Goal: Task Accomplishment & Management: Complete application form

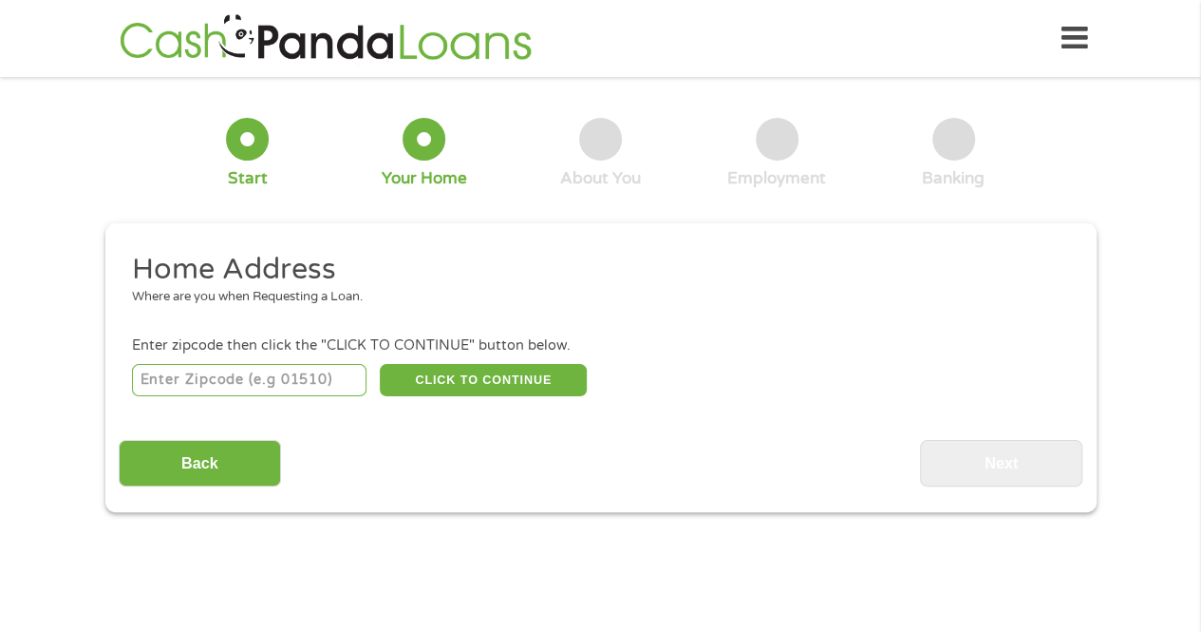
click at [317, 376] on input "number" at bounding box center [249, 380] width 235 height 32
type input "30157"
select select "[US_STATE]"
click at [522, 373] on button "CLICK TO CONTINUE" at bounding box center [483, 380] width 207 height 32
type input "30157"
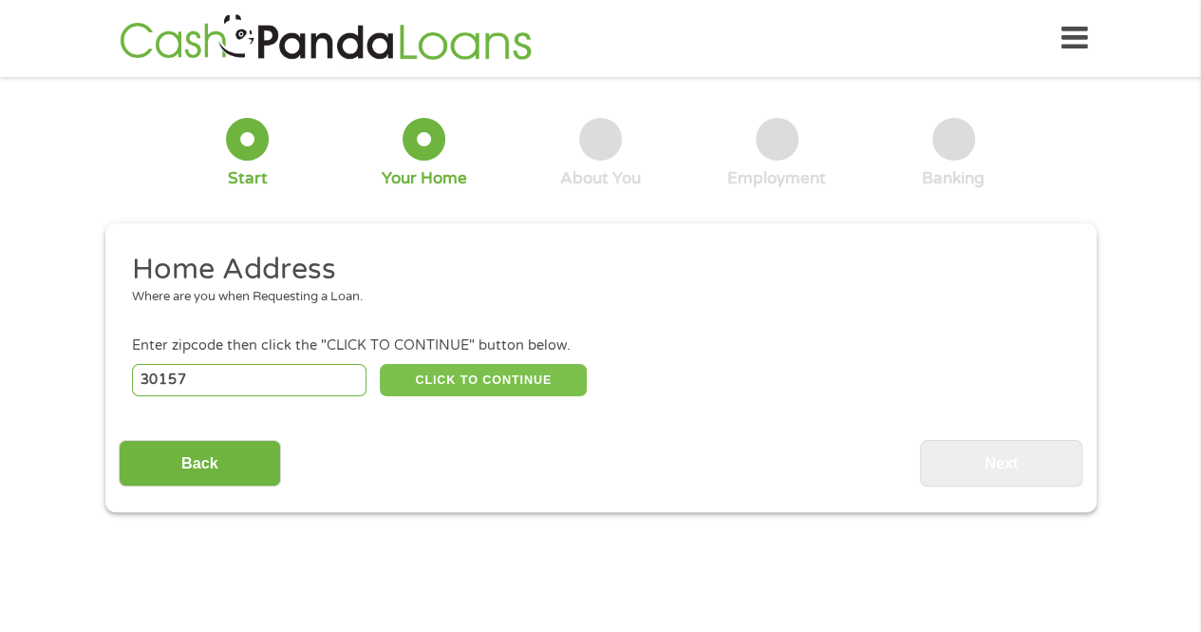
type input "[GEOGRAPHIC_DATA]"
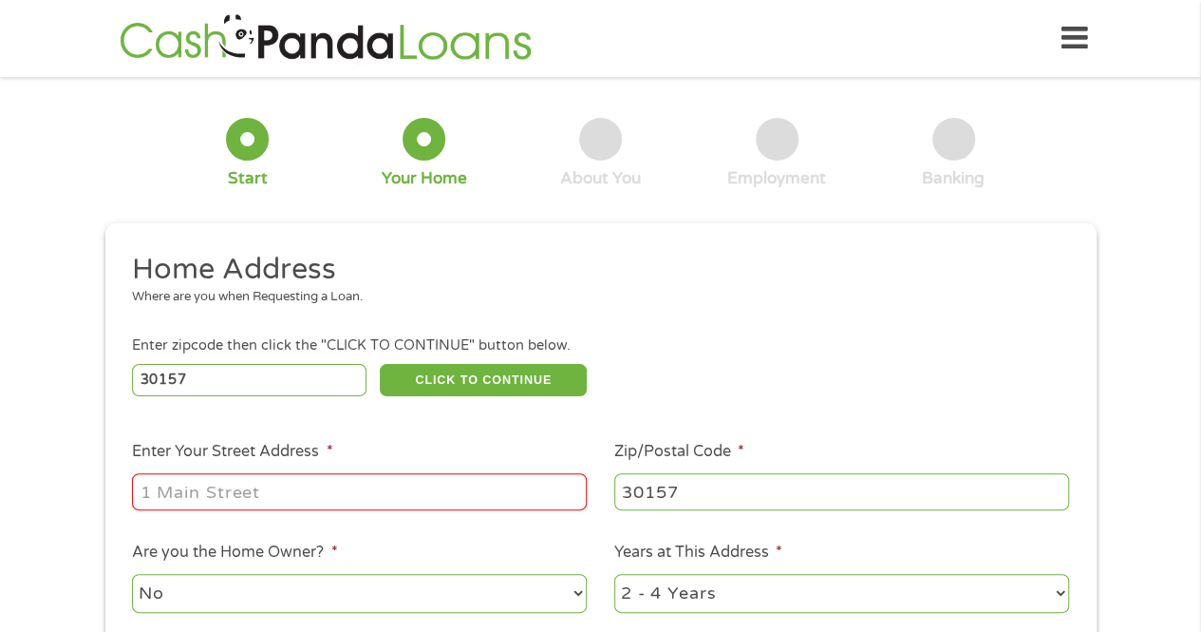
click at [503, 485] on input "Enter Your Street Address *" at bounding box center [359, 491] width 455 height 36
type input "265 Old Country Trail"
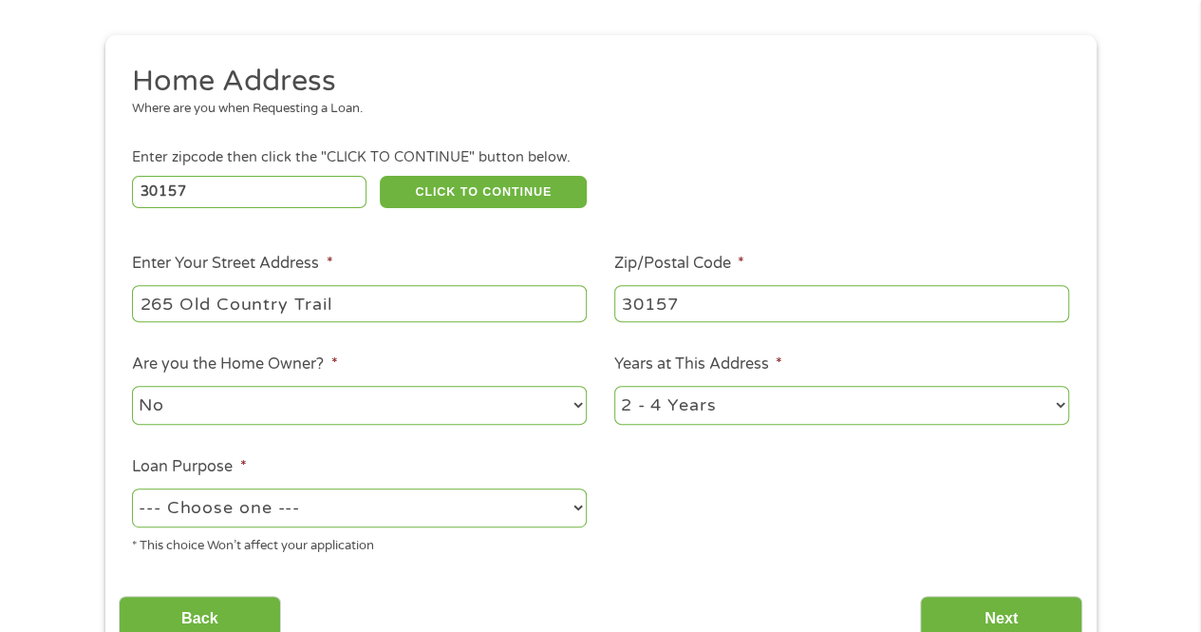
scroll to position [204, 0]
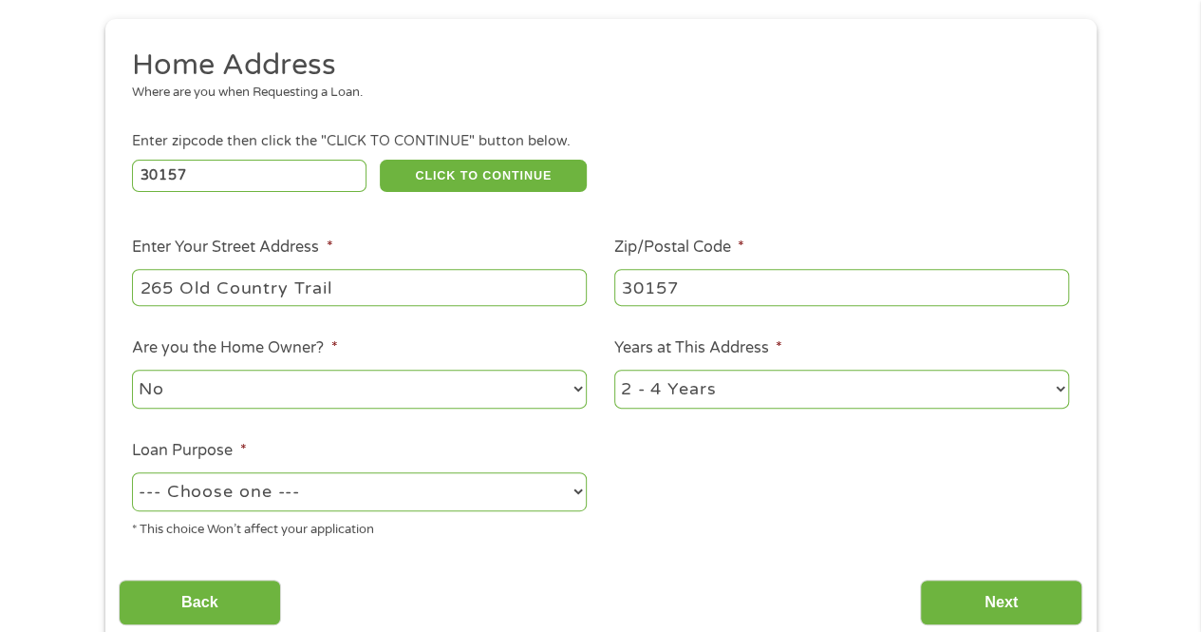
click at [1039, 391] on select "1 Year or less 1 - 2 Years 2 - 4 Years Over 4 Years" at bounding box center [841, 388] width 455 height 39
click at [684, 530] on ul "Home Address Where are you when Requesting a Loan. Enter zipcode then click the…" at bounding box center [601, 300] width 964 height 507
click at [1058, 399] on select "1 Year or less 1 - 2 Years 2 - 4 Years Over 4 Years" at bounding box center [841, 388] width 455 height 39
select select "60months"
click at [614, 370] on select "1 Year or less 1 - 2 Years 2 - 4 Years Over 4 Years" at bounding box center [841, 388] width 455 height 39
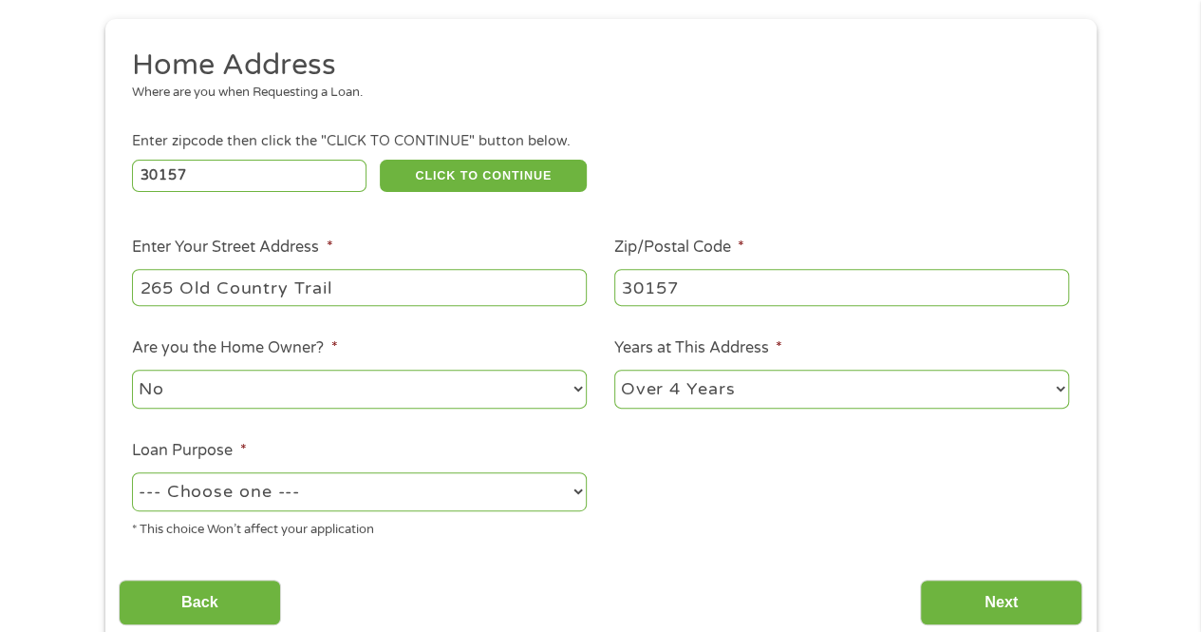
click at [397, 499] on select "--- Choose one --- Pay Bills Debt Consolidation Home Improvement Major Purchase…" at bounding box center [359, 491] width 455 height 39
select select "medicalexpenses"
click at [132, 473] on select "--- Choose one --- Pay Bills Debt Consolidation Home Improvement Major Purchase…" at bounding box center [359, 491] width 455 height 39
click at [972, 602] on input "Next" at bounding box center [1001, 602] width 162 height 47
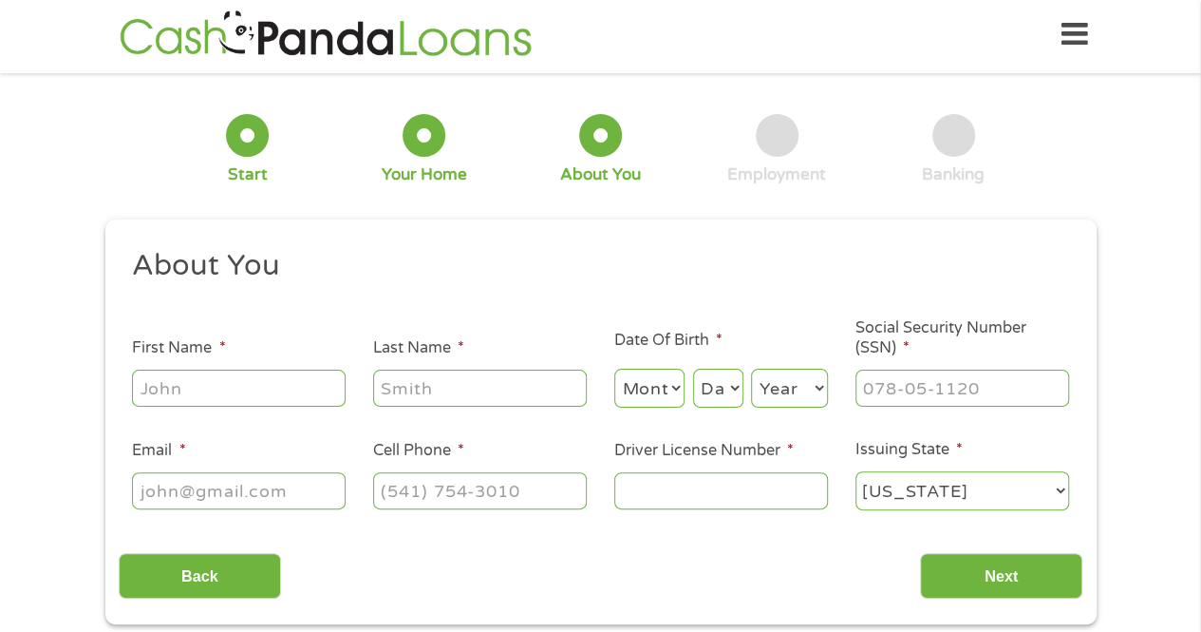
scroll to position [0, 0]
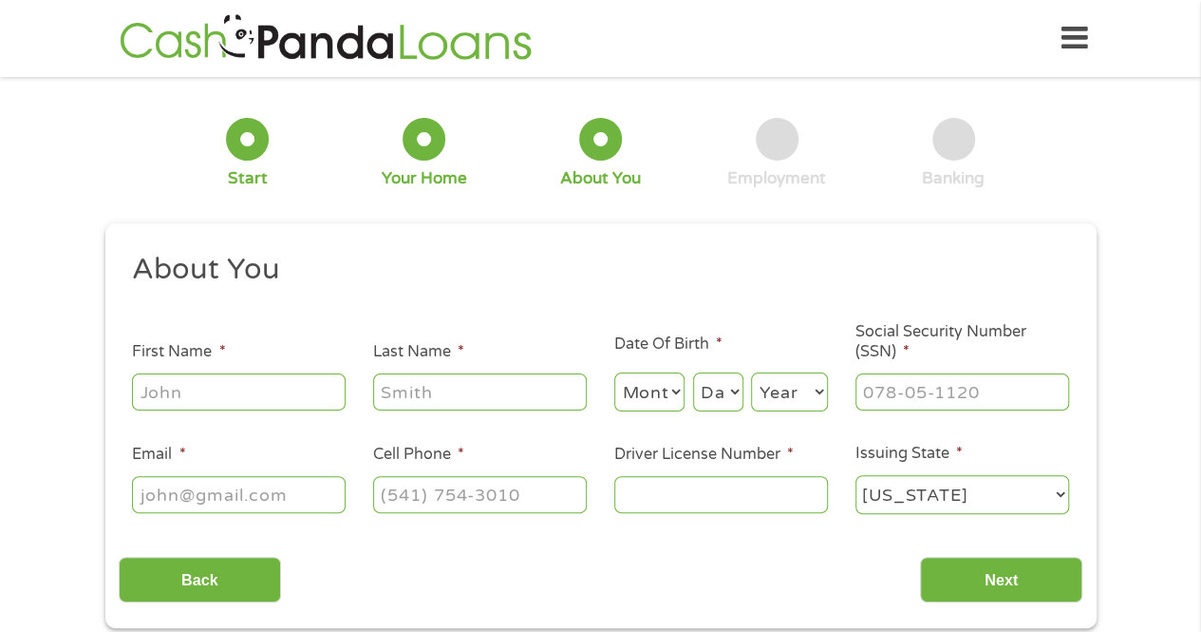
click at [294, 394] on input "First Name *" at bounding box center [239, 391] width 214 height 36
type input "[PERSON_NAME]"
type input "[EMAIL_ADDRESS][DOMAIN_NAME]"
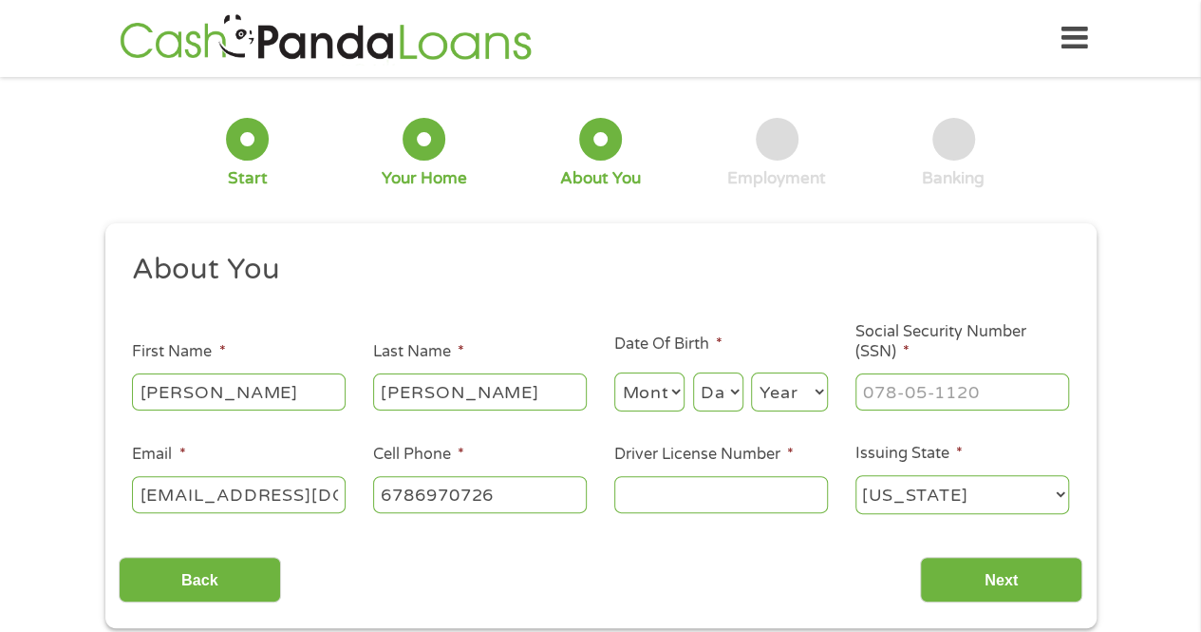
type input "[PHONE_NUMBER]"
click at [642, 397] on select "Month 1 2 3 4 5 6 7 8 9 10 11 12" at bounding box center [649, 391] width 71 height 39
select select "11"
click at [614, 373] on select "Month 1 2 3 4 5 6 7 8 9 10 11 12" at bounding box center [649, 391] width 71 height 39
click at [720, 401] on select "Day 1 2 3 4 5 6 7 8 9 10 11 12 13 14 15 16 17 18 19 20 21 22 23 24 25 26 27 28 …" at bounding box center [718, 391] width 50 height 39
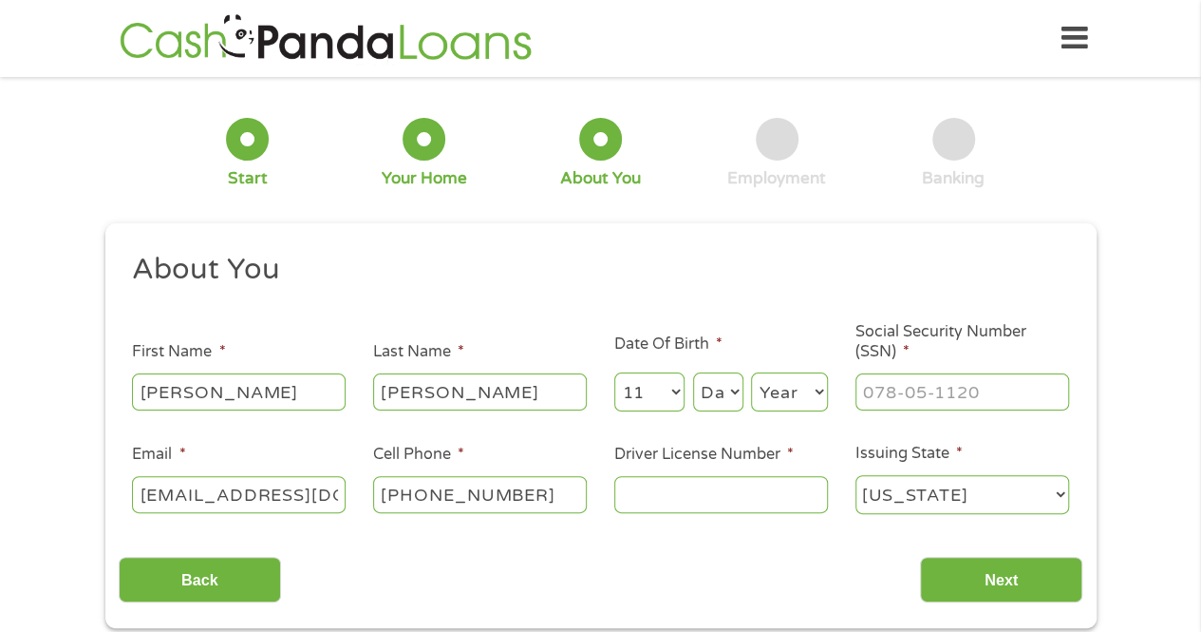
select select "11"
click at [693, 373] on select "Day 1 2 3 4 5 6 7 8 9 10 11 12 13 14 15 16 17 18 19 20 21 22 23 24 25 26 27 28 …" at bounding box center [718, 391] width 50 height 39
click at [797, 390] on select "Year [DATE] 2006 2005 2004 2003 2002 2001 2000 1999 1998 1997 1996 1995 1994 19…" at bounding box center [789, 391] width 77 height 39
select select "1947"
click at [751, 373] on select "Year [DATE] 2006 2005 2004 2003 2002 2001 2000 1999 1998 1997 1996 1995 1994 19…" at bounding box center [789, 391] width 77 height 39
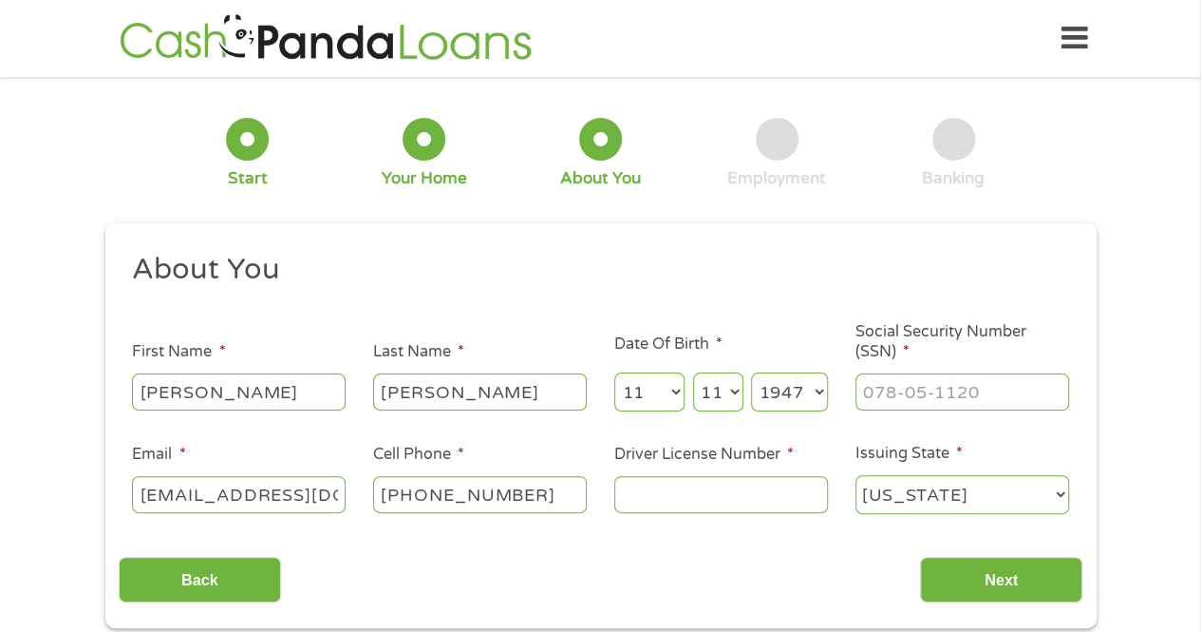
click at [1022, 398] on input "Social Security Number (SSN) *" at bounding box center [963, 391] width 214 height 36
type input "523-68-3784"
click at [701, 500] on input "Driver License Number *" at bounding box center [721, 494] width 214 height 36
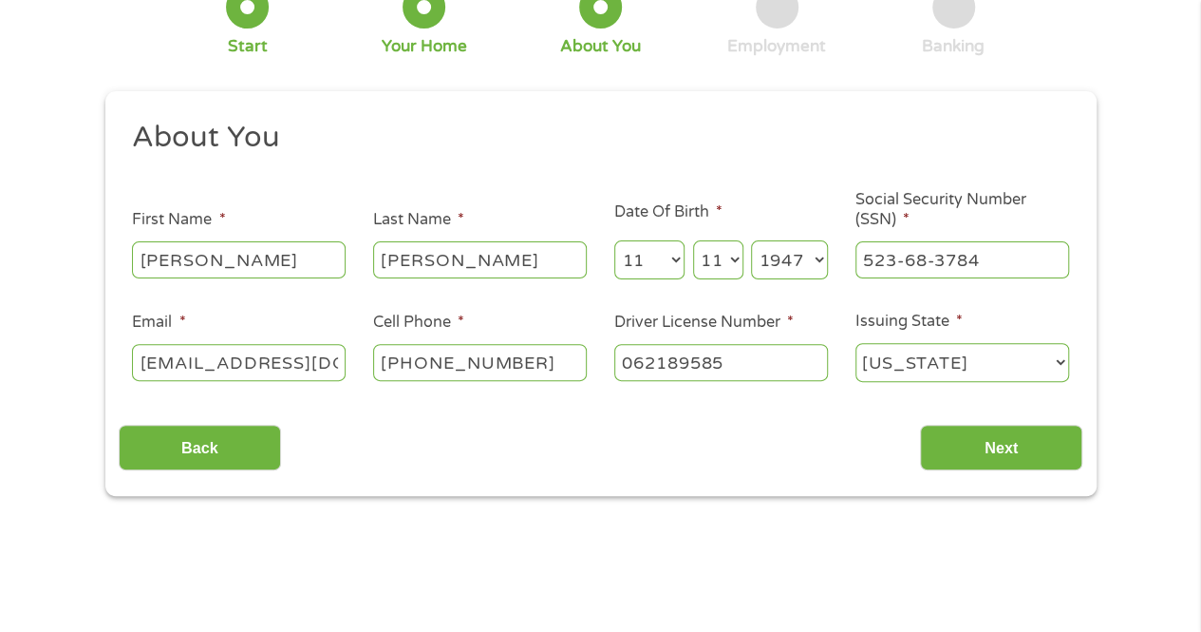
scroll to position [134, 0]
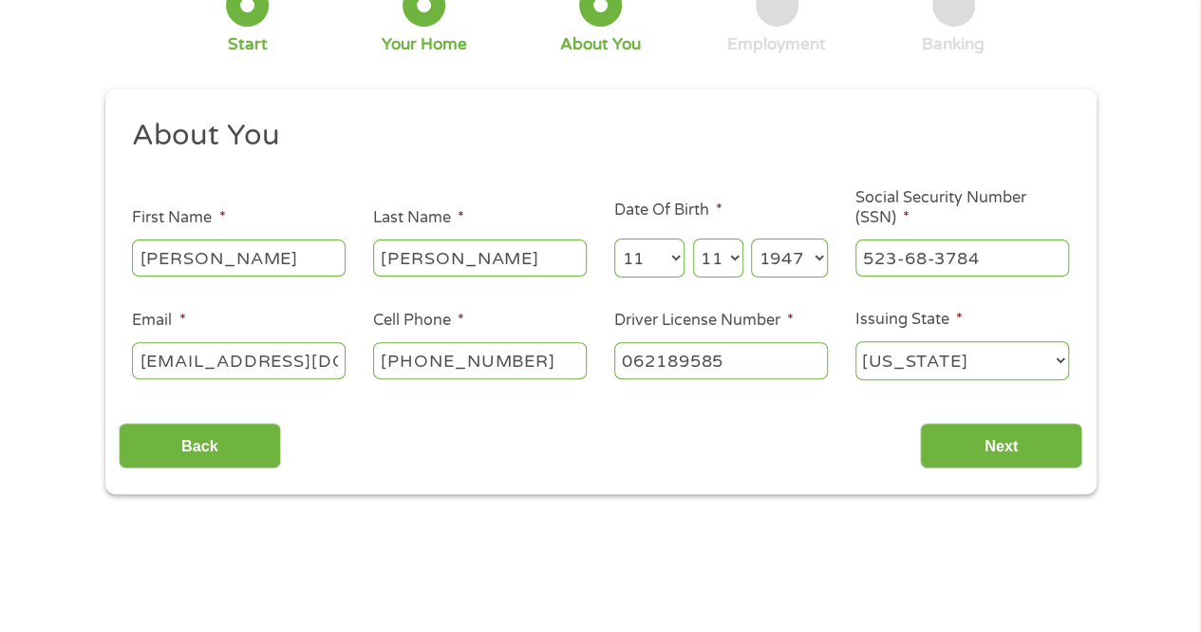
type input "062189585"
click at [1001, 443] on input "Next" at bounding box center [1001, 446] width 162 height 47
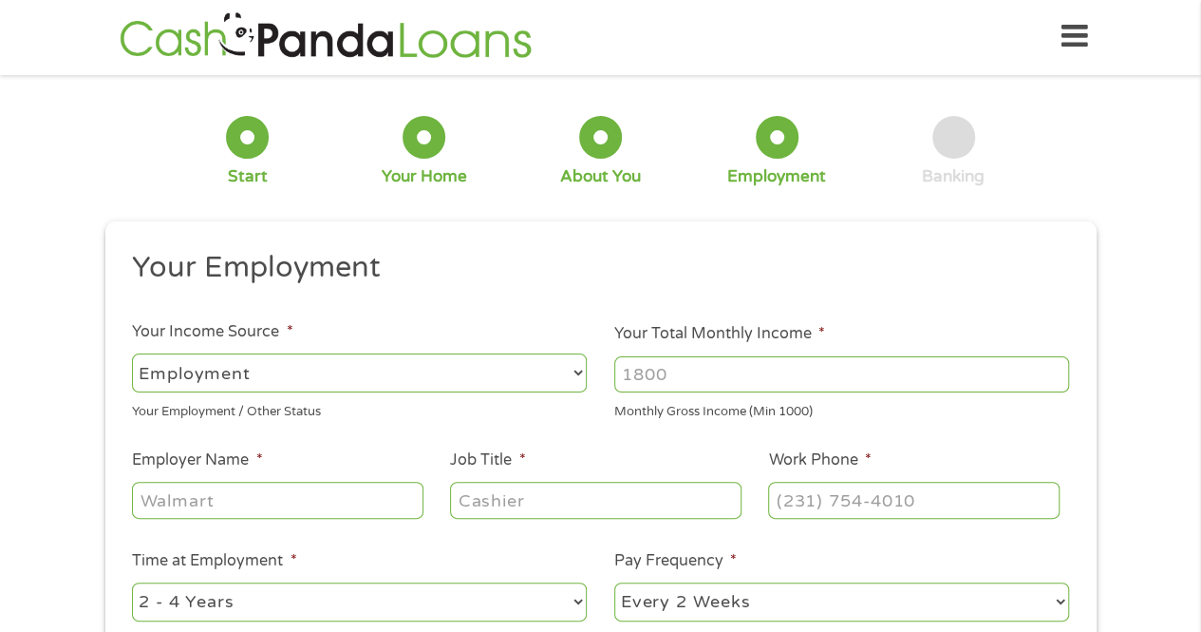
scroll to position [0, 0]
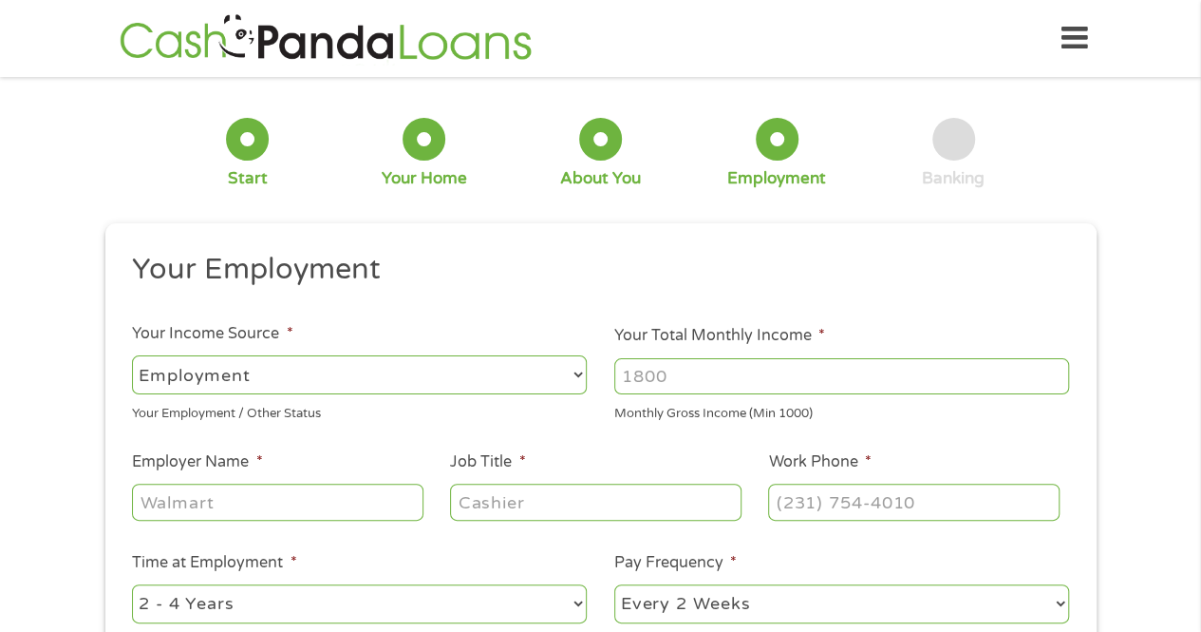
click at [866, 380] on input "Your Total Monthly Income *" at bounding box center [841, 376] width 455 height 36
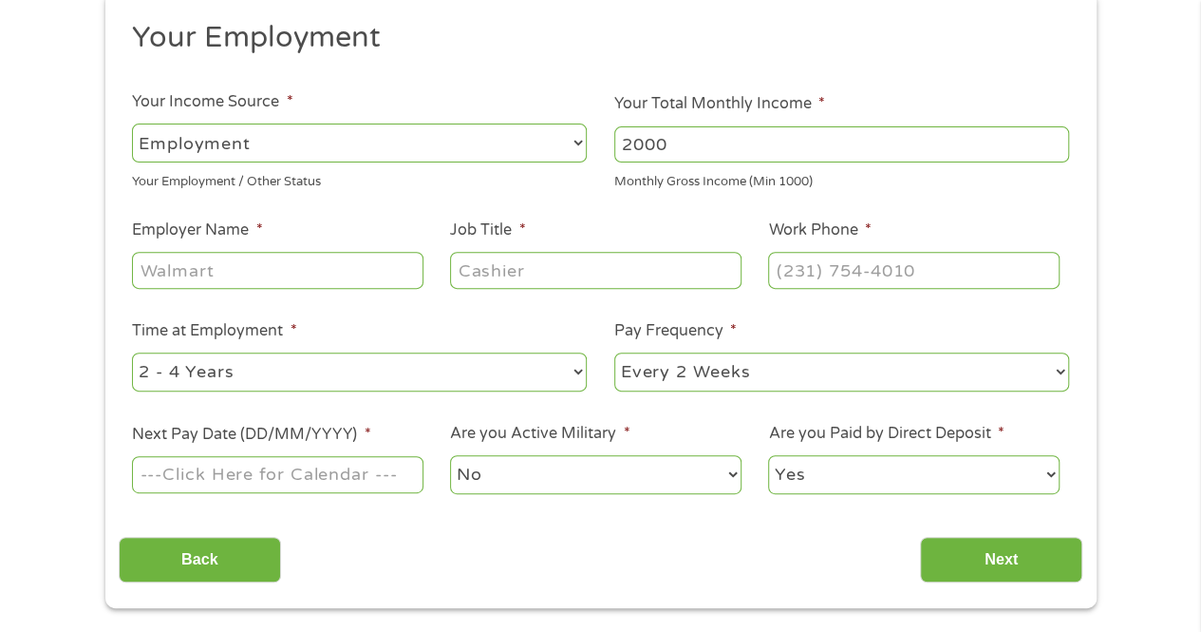
scroll to position [235, 0]
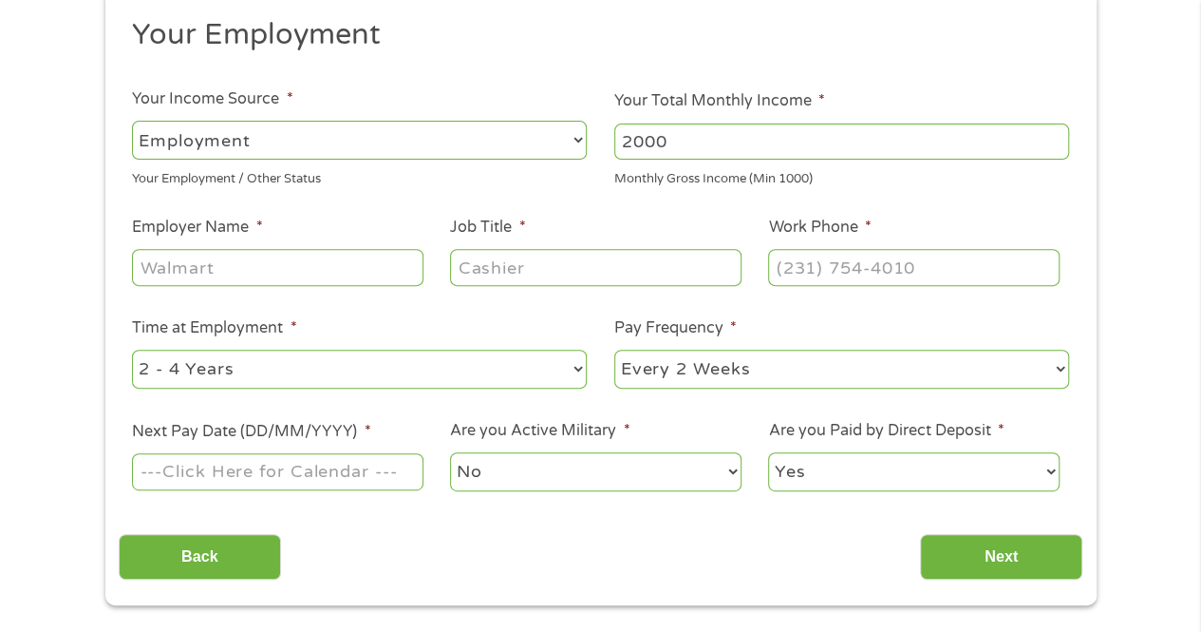
type input "2000"
click at [604, 146] on li "Your Total Monthly Income * 2000 Monthly Gross Income (Min 1000)" at bounding box center [842, 138] width 482 height 99
click at [561, 152] on select "--- Choose one --- Employment [DEMOGRAPHIC_DATA] Benefits" at bounding box center [359, 140] width 455 height 39
select select "benefits"
click at [132, 121] on select "--- Choose one --- Employment [DEMOGRAPHIC_DATA] Benefits" at bounding box center [359, 140] width 455 height 39
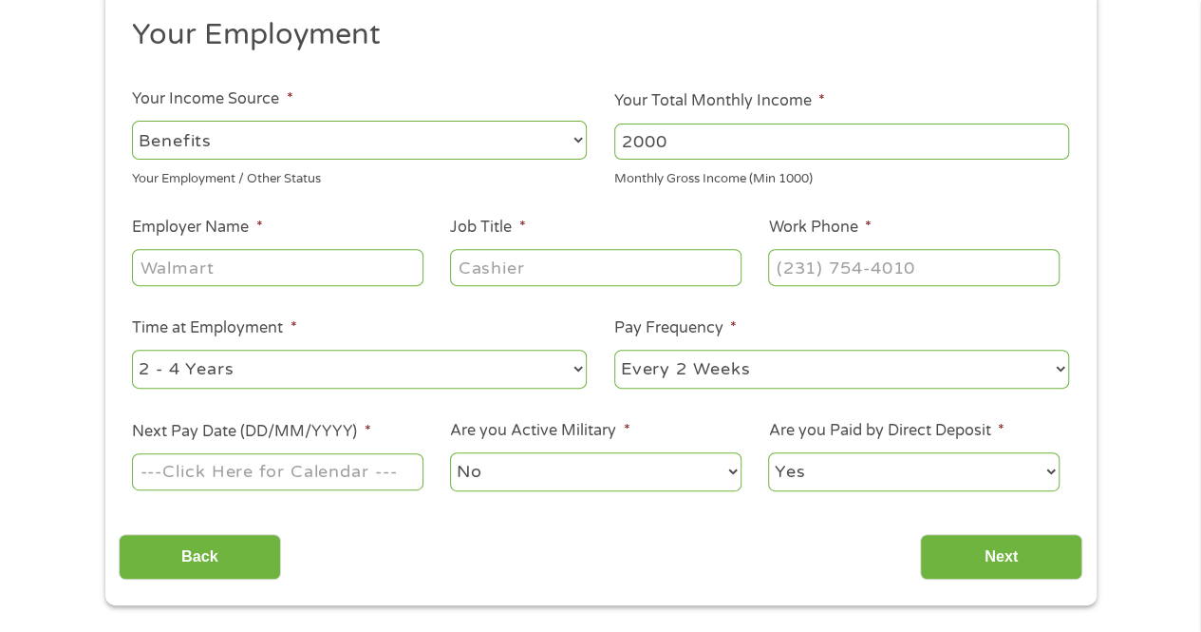
type input "Other"
type input "[PHONE_NUMBER]"
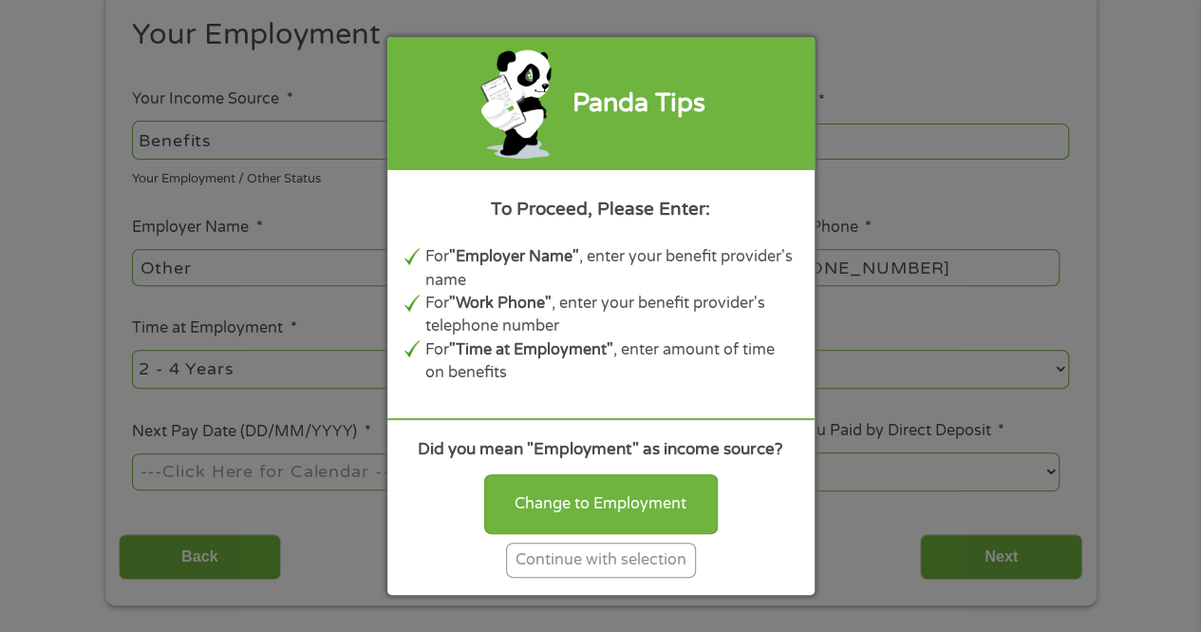
click at [597, 572] on div "Continue with selection" at bounding box center [601, 559] width 190 height 35
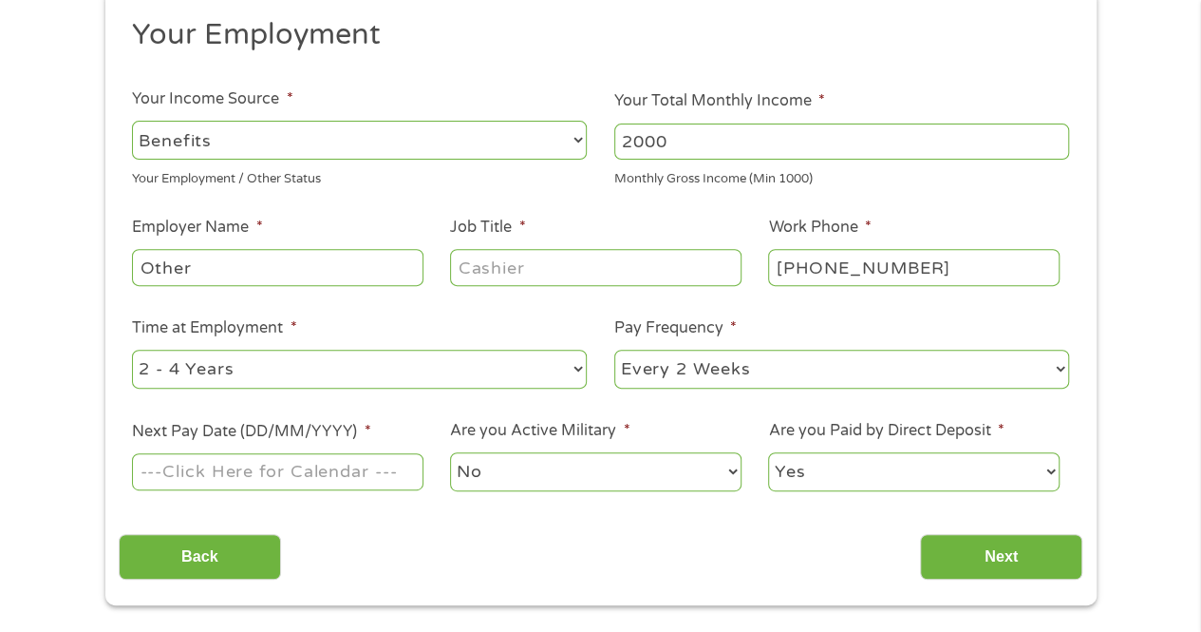
click at [369, 272] on input "Other" at bounding box center [277, 267] width 291 height 36
click at [397, 267] on input "Other" at bounding box center [277, 267] width 291 height 36
type input "O"
click at [374, 271] on input "Employer Name *" at bounding box center [277, 267] width 291 height 36
type input "i"
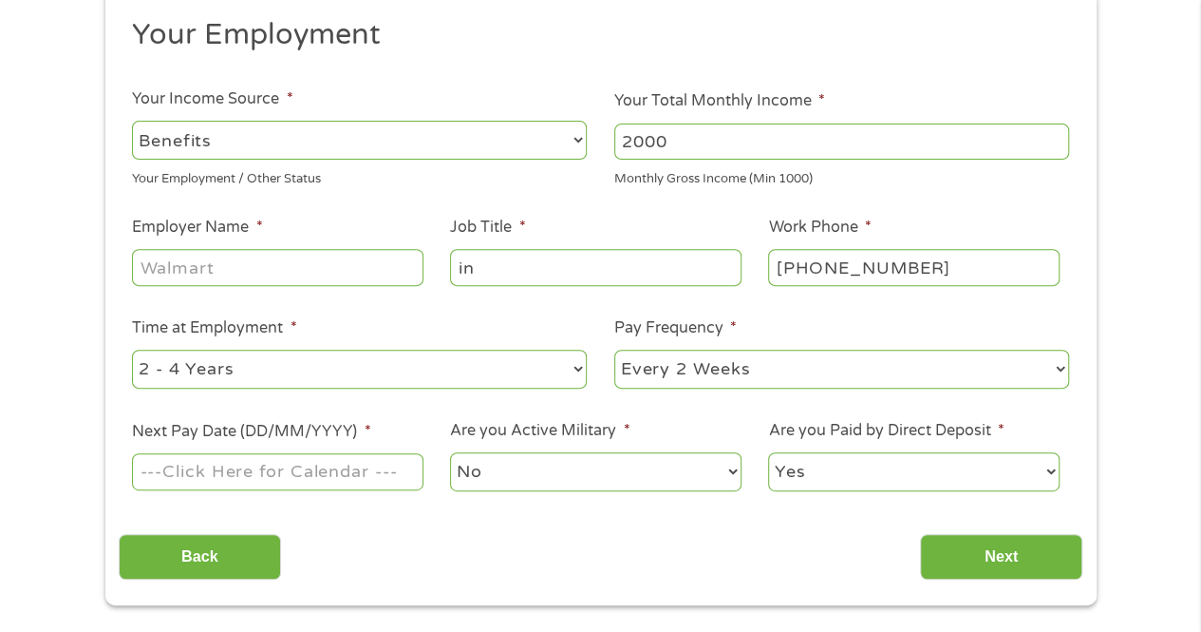
type input "i"
click at [230, 268] on input "Employer Name *" at bounding box center [277, 267] width 291 height 36
type input "i"
click at [209, 272] on input "Employer Name *" at bounding box center [277, 267] width 291 height 36
type input "i"
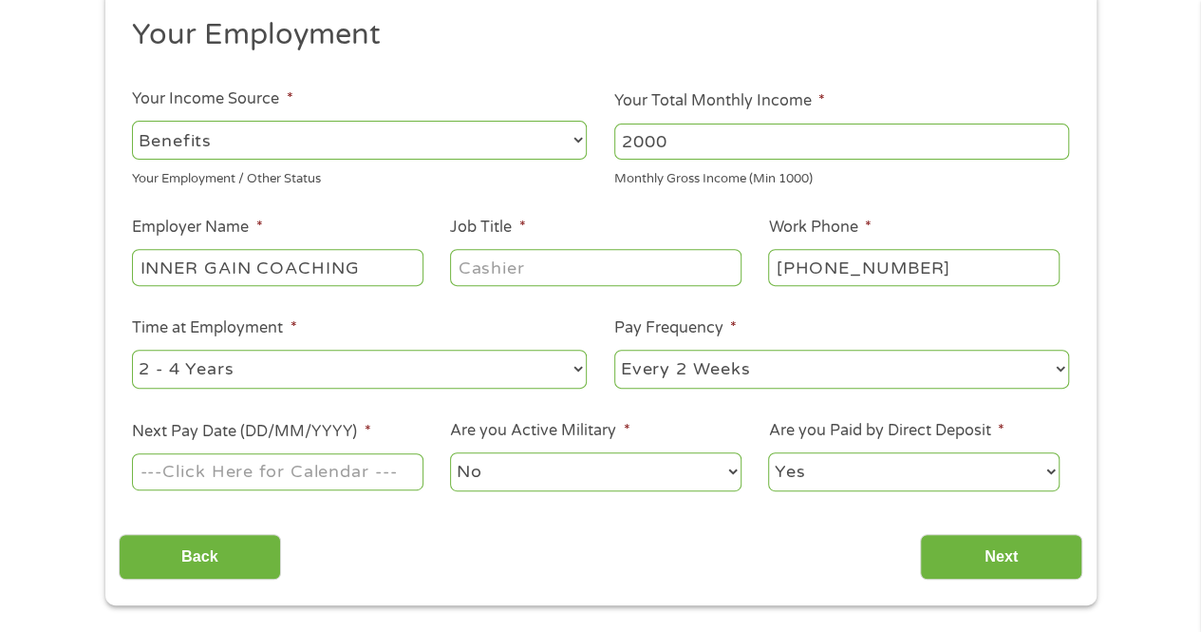
type input "INNER GAIN COACHING"
type input "LIFE COACH"
click at [571, 374] on select "--- Choose one --- 1 Year or less 1 - 2 Years 2 - 4 Years Over 4 Years" at bounding box center [359, 368] width 455 height 39
select select "60months"
click at [132, 349] on select "--- Choose one --- 1 Year or less 1 - 2 Years 2 - 4 Years Over 4 Years" at bounding box center [359, 368] width 455 height 39
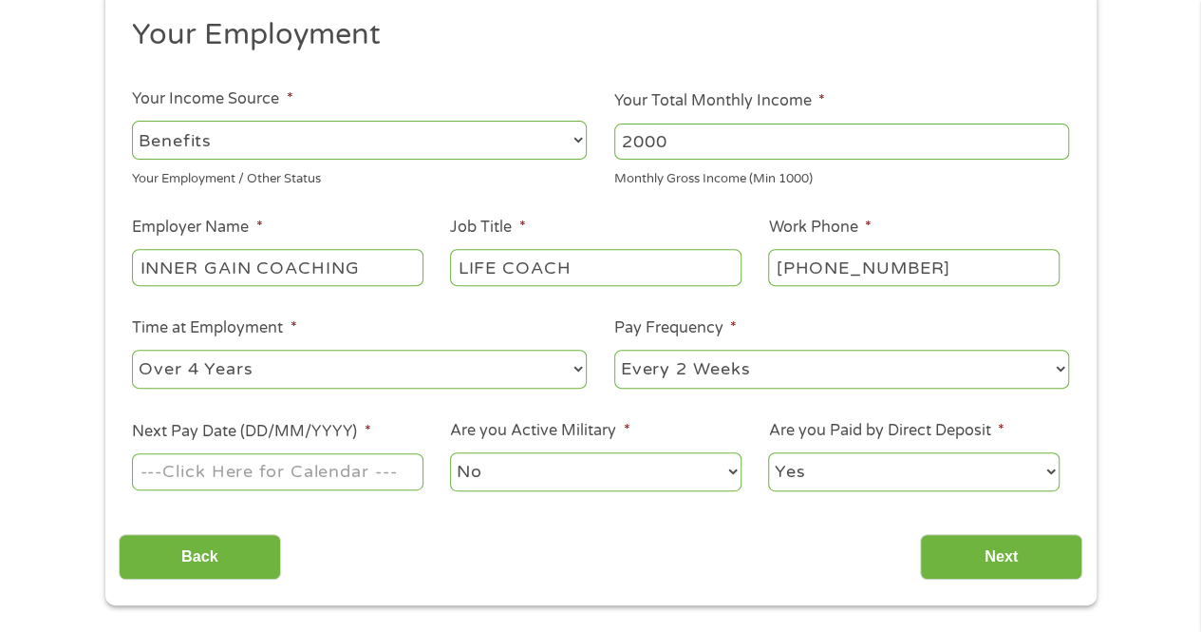
click at [1056, 371] on select "--- Choose one --- Every 2 Weeks Every Week Monthly Semi-Monthly" at bounding box center [841, 368] width 455 height 39
select select "monthly"
click at [614, 349] on select "--- Choose one --- Every 2 Weeks Every Week Monthly Semi-Monthly" at bounding box center [841, 368] width 455 height 39
click at [331, 479] on input "Next Pay Date (DD/MM/YYYY) *" at bounding box center [277, 471] width 291 height 36
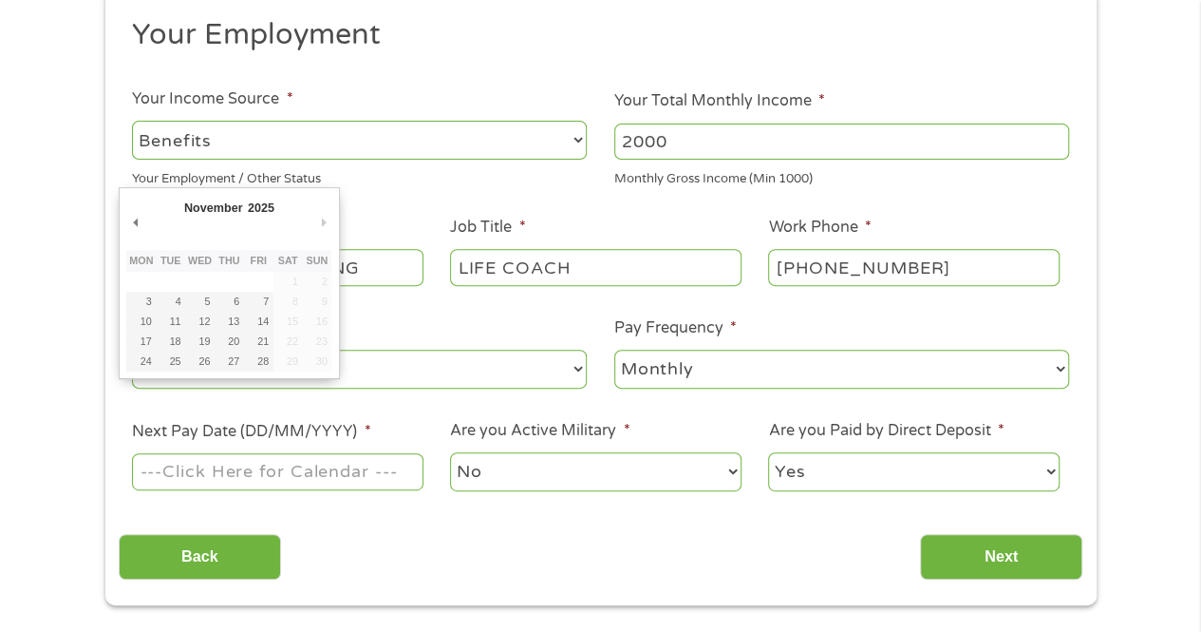
type input "[DATE]"
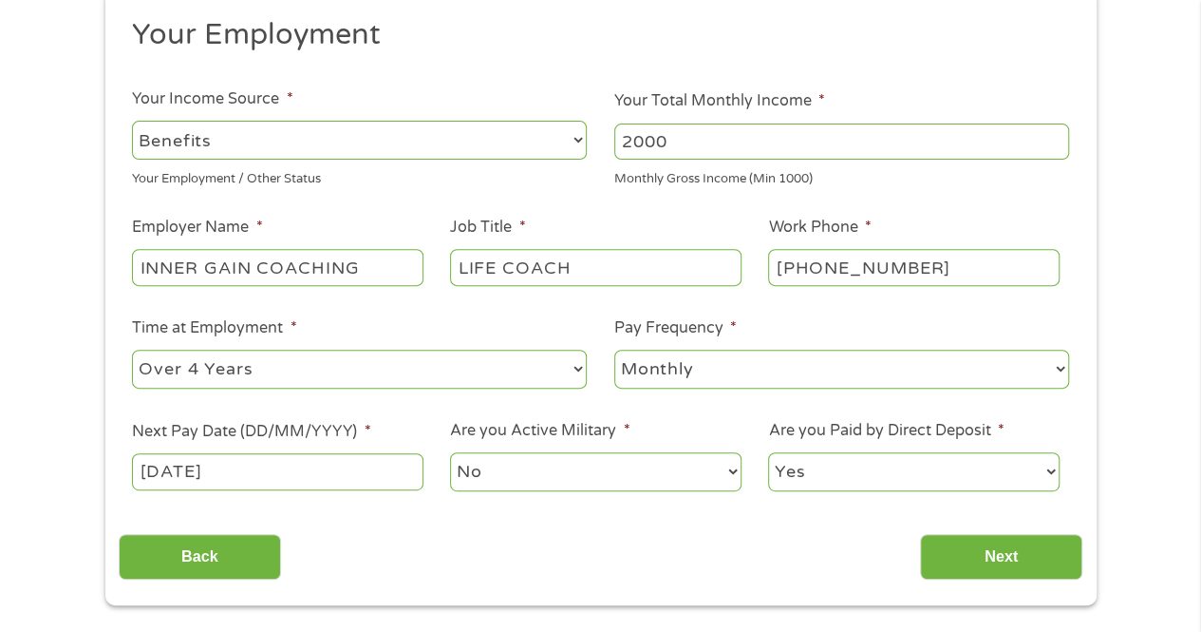
click at [296, 475] on input "[DATE]" at bounding box center [277, 471] width 291 height 36
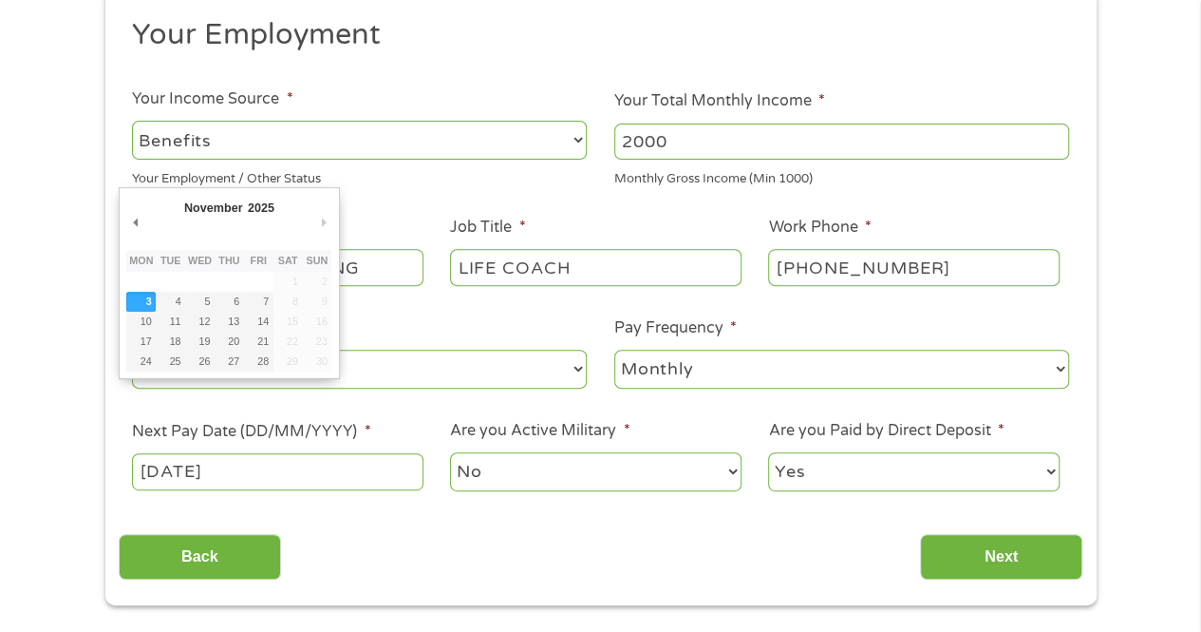
click at [286, 486] on input "[DATE]" at bounding box center [277, 471] width 291 height 36
click at [1009, 558] on input "Next" at bounding box center [1001, 557] width 162 height 47
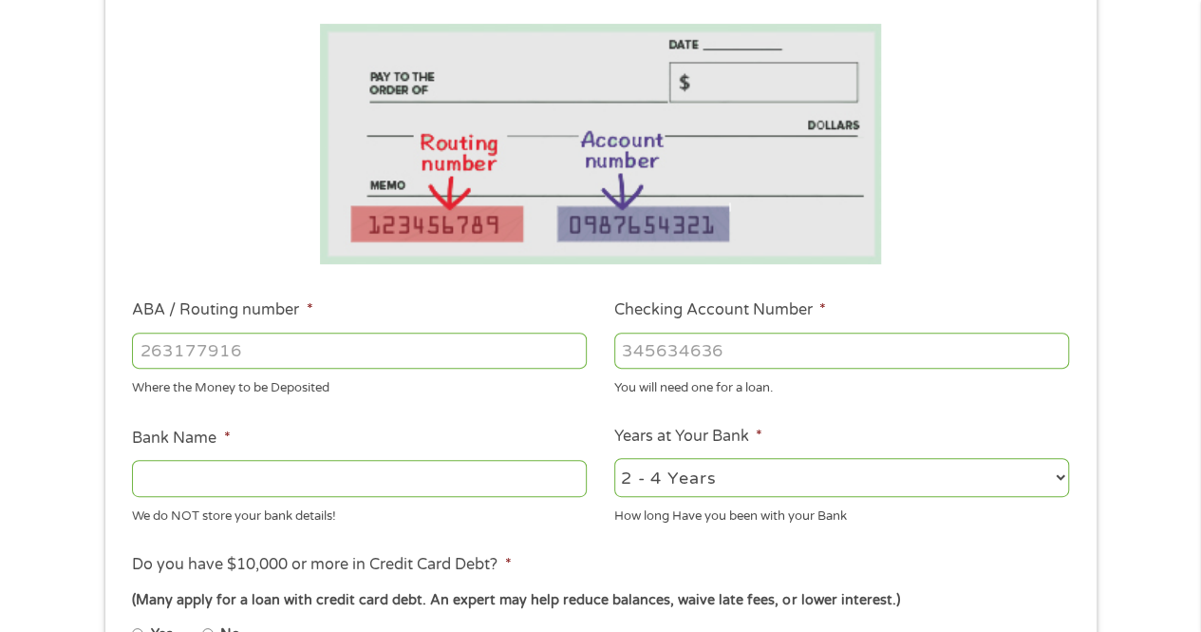
scroll to position [313, 0]
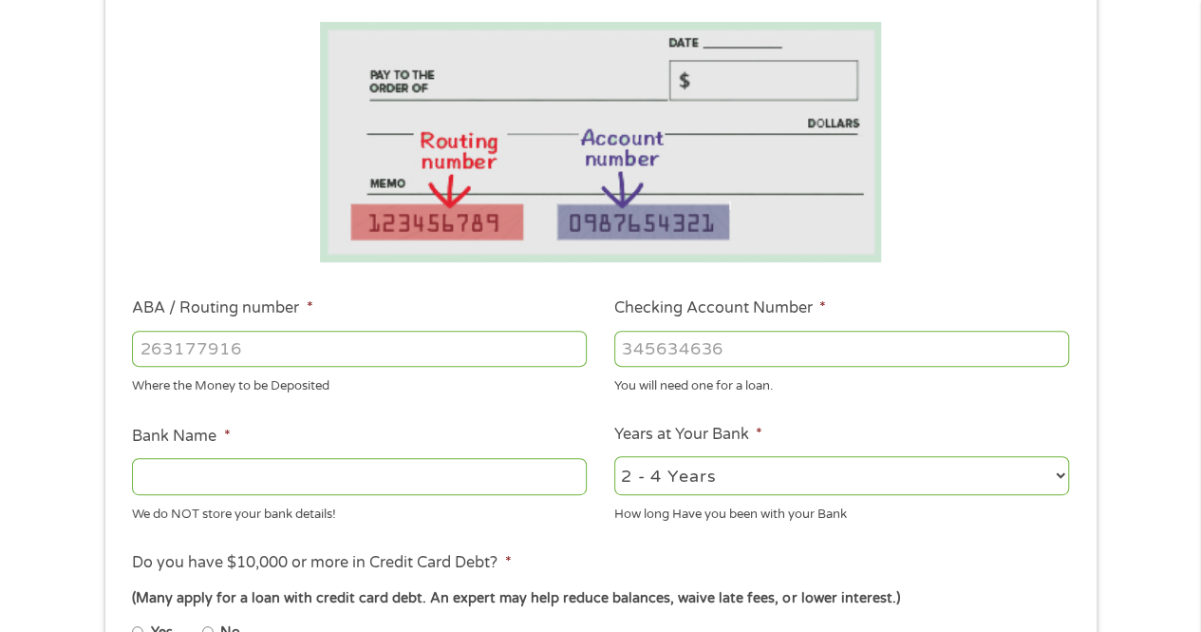
click at [460, 346] on input "ABA / Routing number *" at bounding box center [359, 348] width 455 height 36
type input "263190812"
type input "FIFTH THIRD BANK"
type input "263190812"
click at [835, 349] on input "Checking Account Number *" at bounding box center [841, 348] width 455 height 36
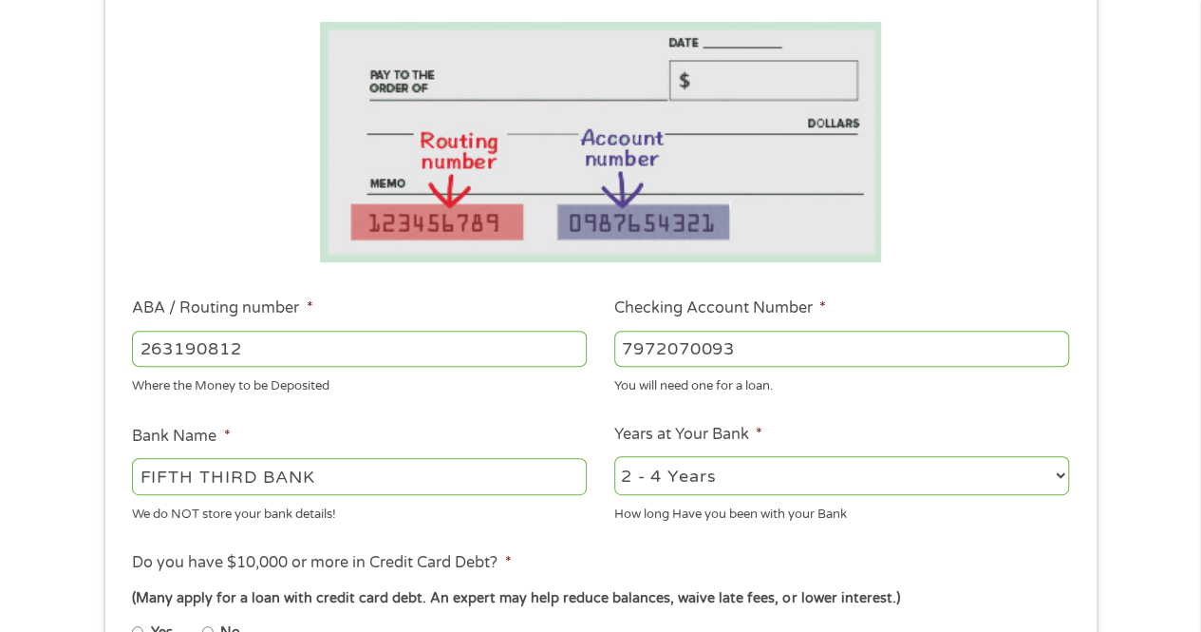
type input "7972070093"
click at [1063, 494] on select "2 - 4 Years 6 - 12 Months 1 - 2 Years Over 4 Years" at bounding box center [841, 475] width 455 height 39
select select "60months"
click at [614, 457] on select "2 - 4 Years 6 - 12 Months 1 - 2 Years Over 4 Years" at bounding box center [841, 475] width 455 height 39
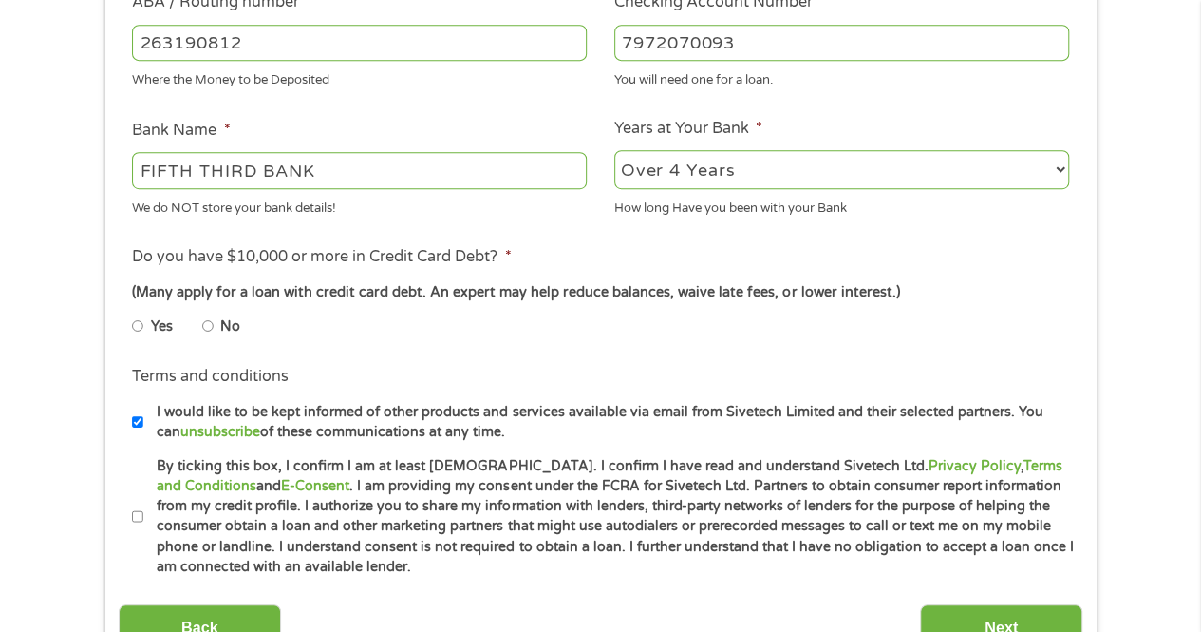
scroll to position [623, 0]
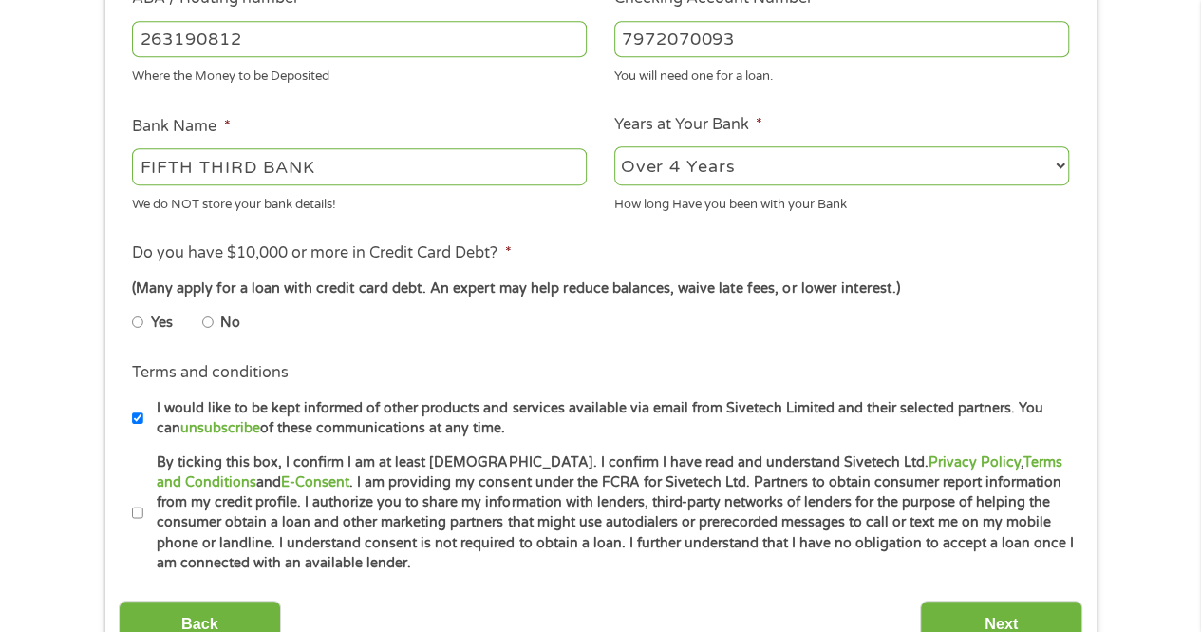
click at [207, 327] on input "No" at bounding box center [207, 322] width 11 height 30
radio input "true"
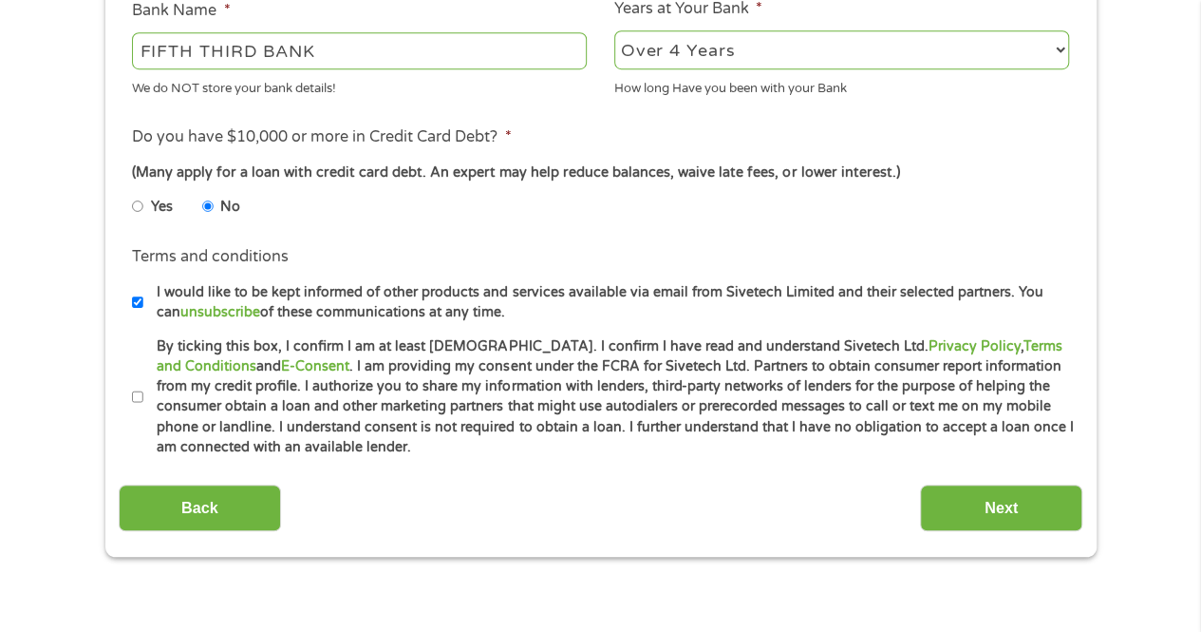
scroll to position [750, 0]
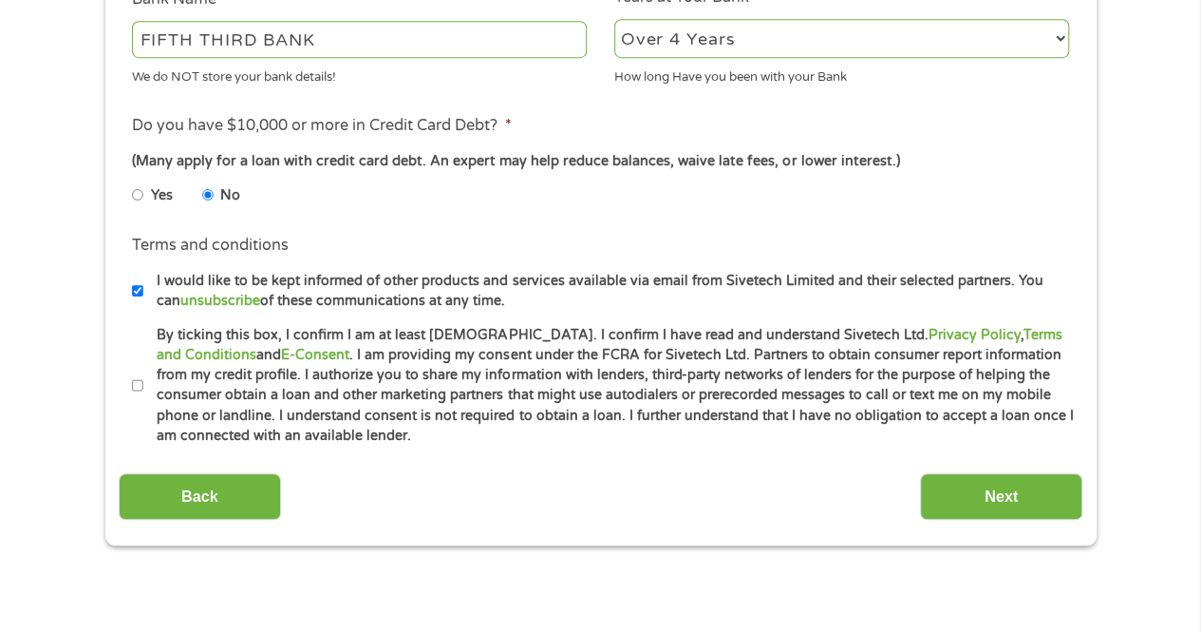
click at [141, 397] on input "By ticking this box, I confirm I am at least [DEMOGRAPHIC_DATA]. I confirm I ha…" at bounding box center [137, 385] width 11 height 30
checkbox input "true"
click at [990, 502] on input "Next" at bounding box center [1001, 496] width 162 height 47
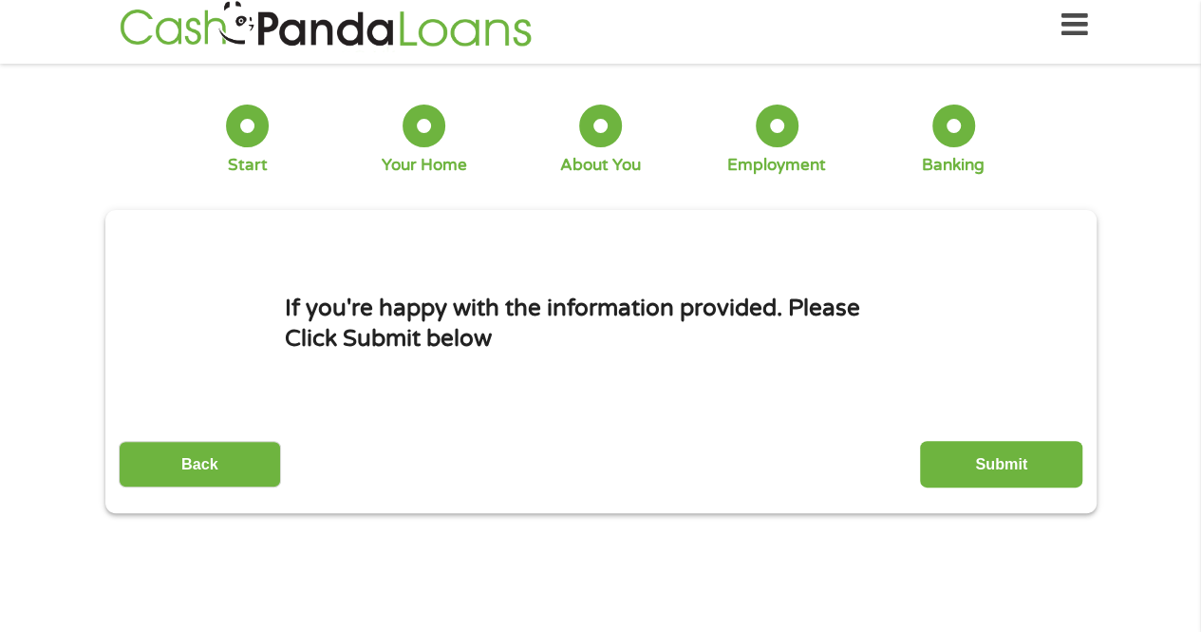
scroll to position [0, 0]
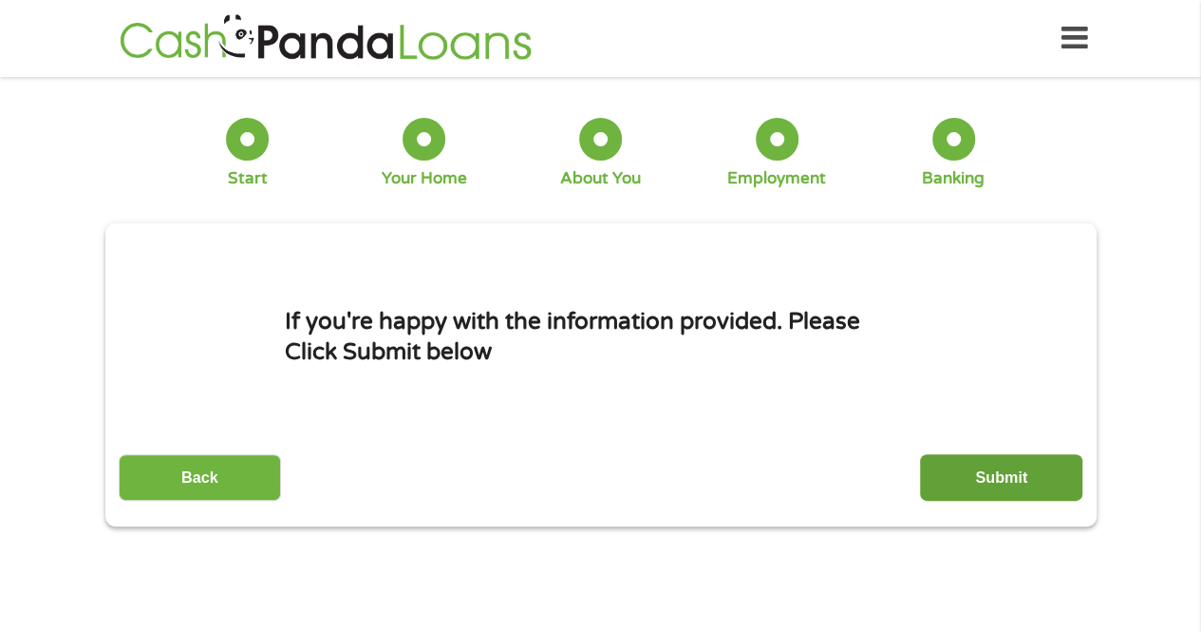
click at [1001, 480] on input "Submit" at bounding box center [1001, 477] width 162 height 47
